Goal: Find specific page/section: Find specific page/section

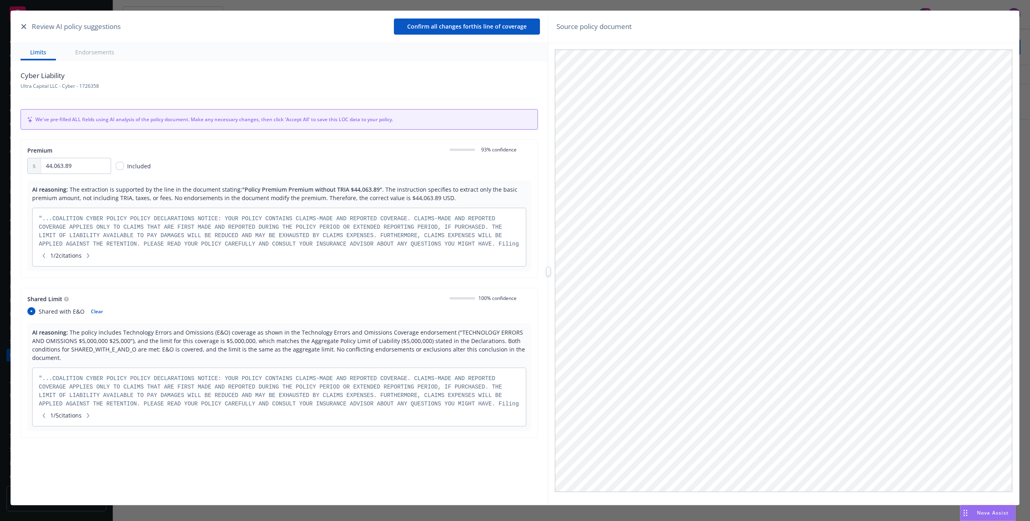
scroll to position [17, 0]
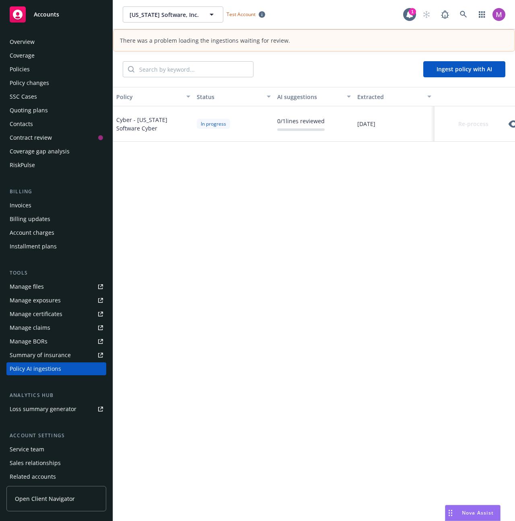
scroll to position [31, 0]
